Goal: Check status: Check status

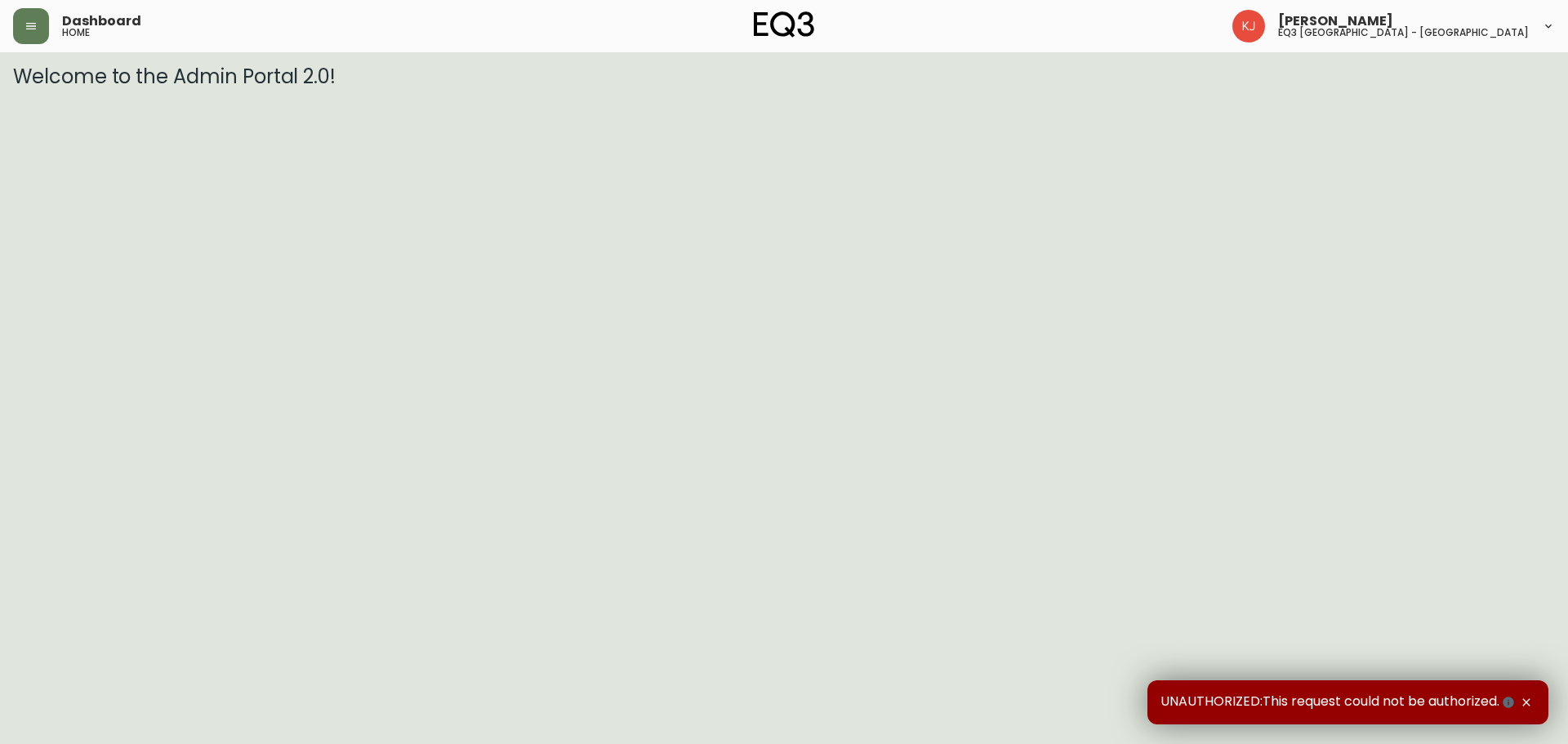
click at [1527, 701] on icon "button" at bounding box center [1527, 702] width 13 height 13
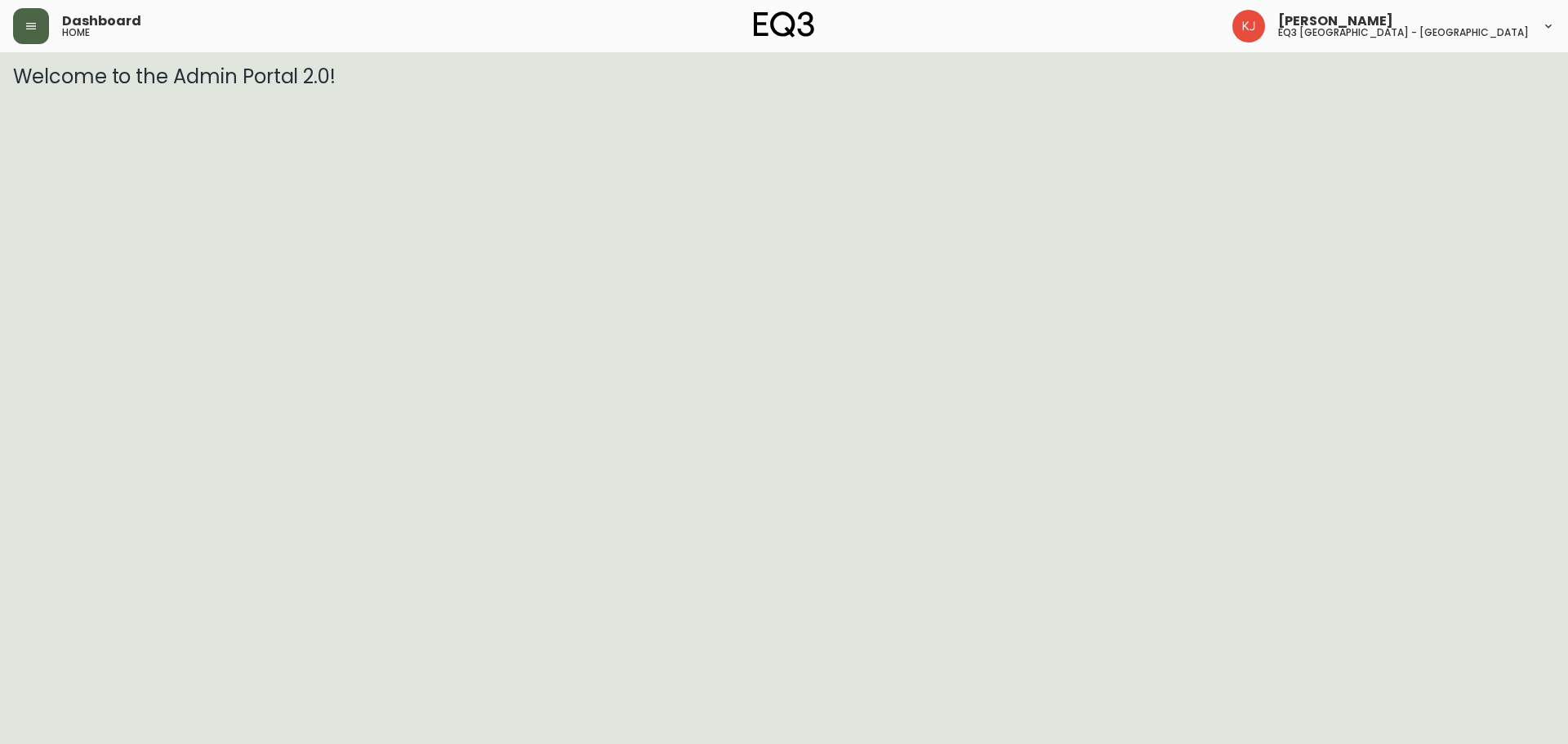
click at [30, 40] on button "button" at bounding box center [31, 26] width 36 height 36
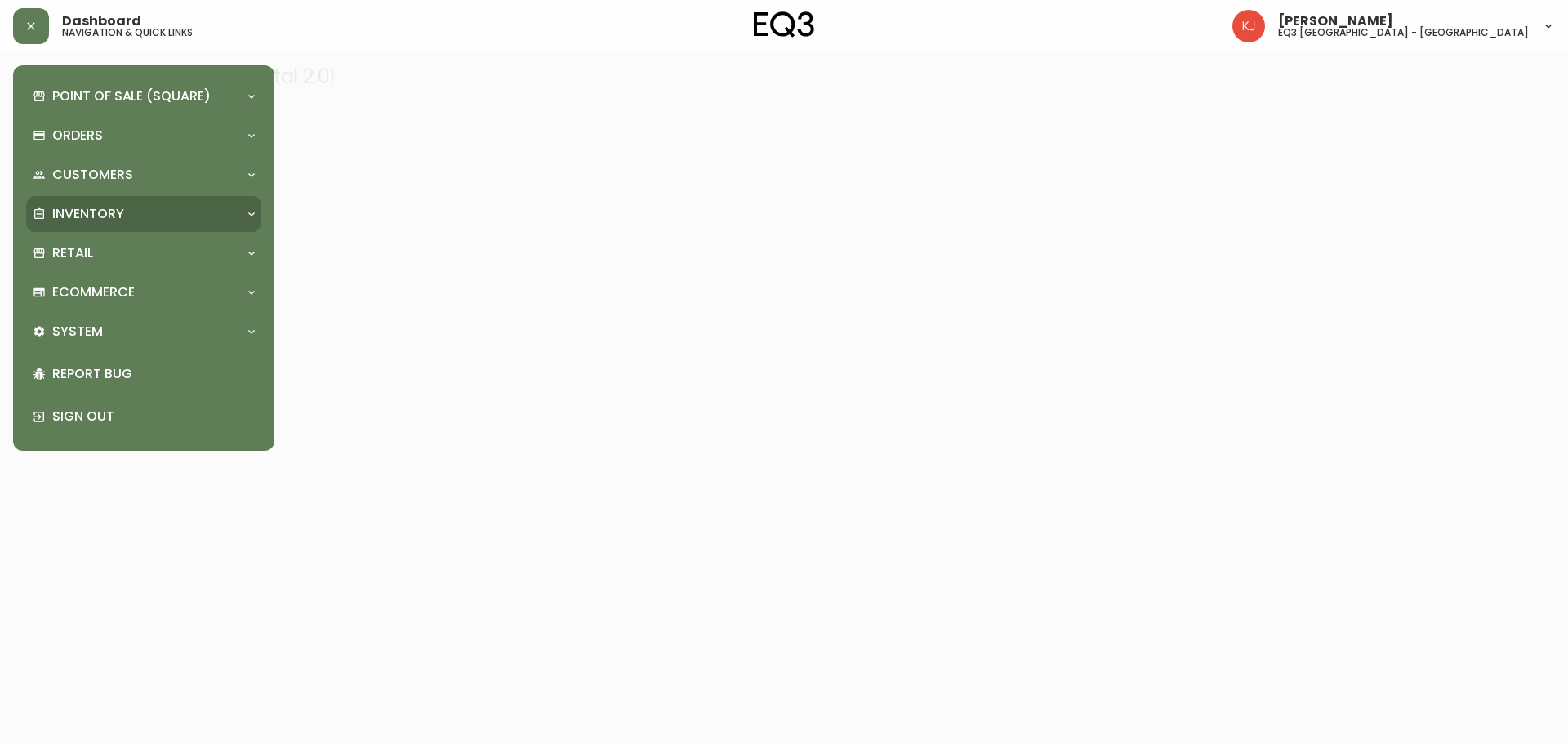
click at [110, 209] on p "Inventory" at bounding box center [88, 214] width 72 height 18
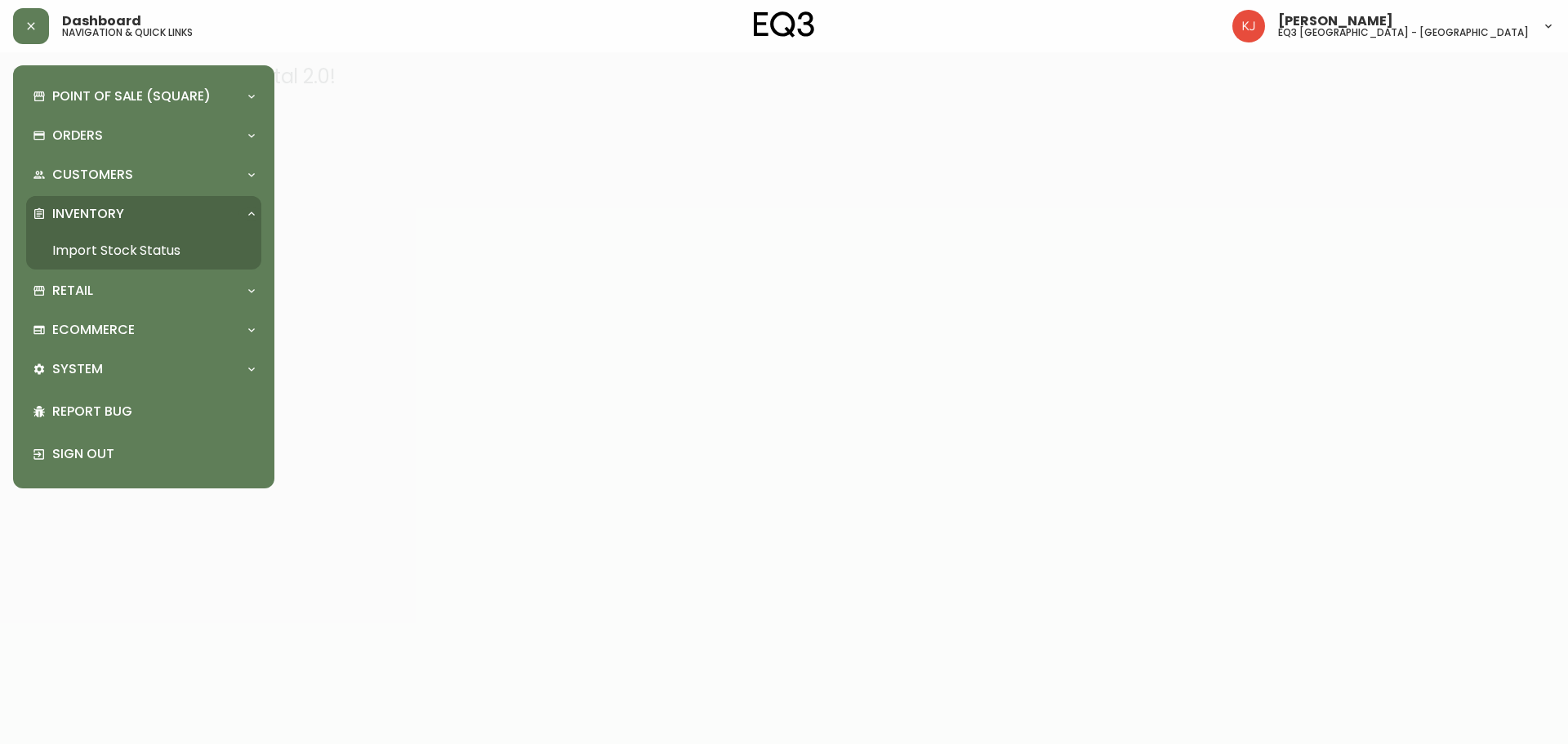
click at [118, 243] on link "Import Stock Status" at bounding box center [143, 251] width 235 height 38
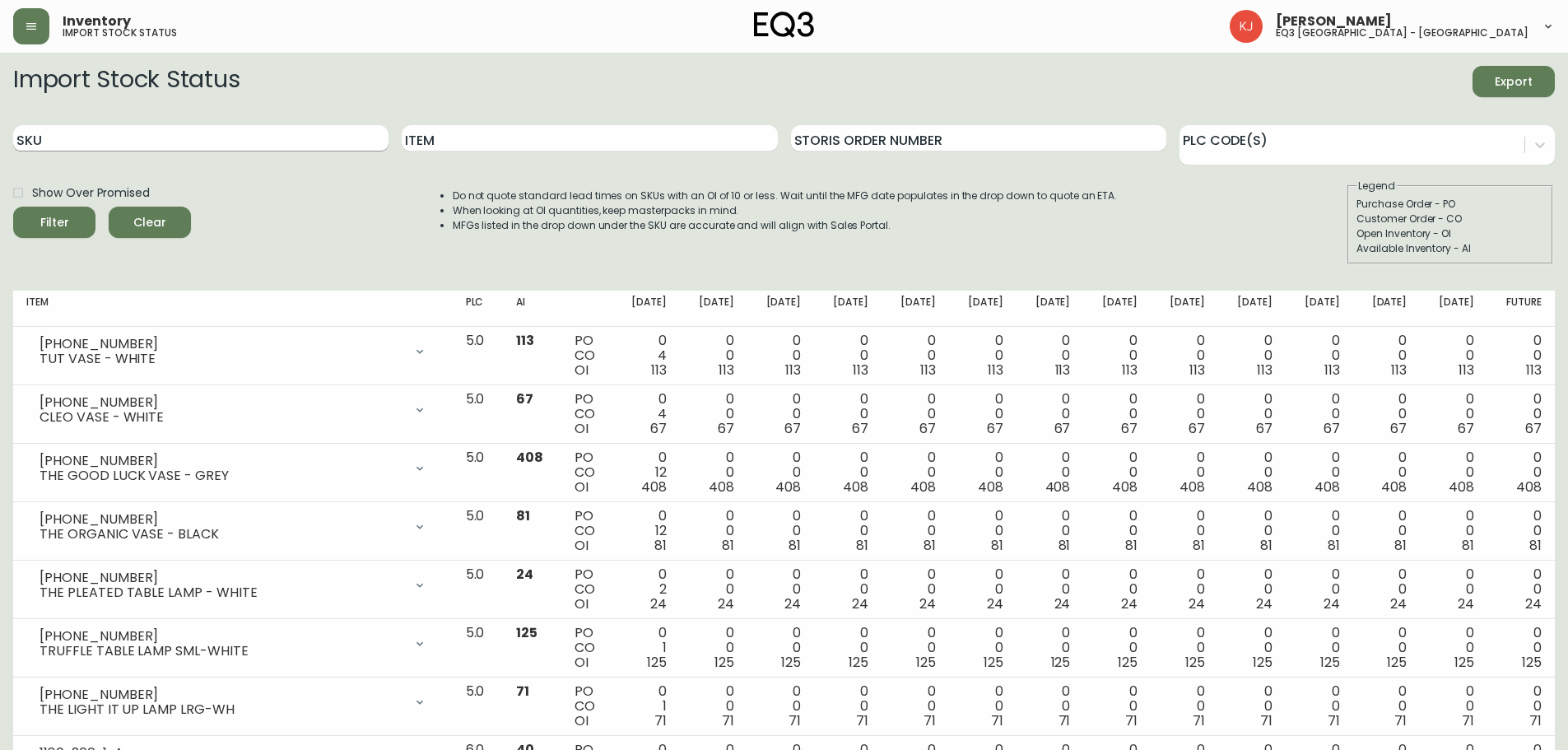
click at [150, 149] on input "SKU" at bounding box center [201, 138] width 375 height 26
paste input "3020-622-4"
type input "3020-622-4"
click at [14, 207] on button "Filter" at bounding box center [54, 222] width 82 height 31
